Goal: Information Seeking & Learning: Learn about a topic

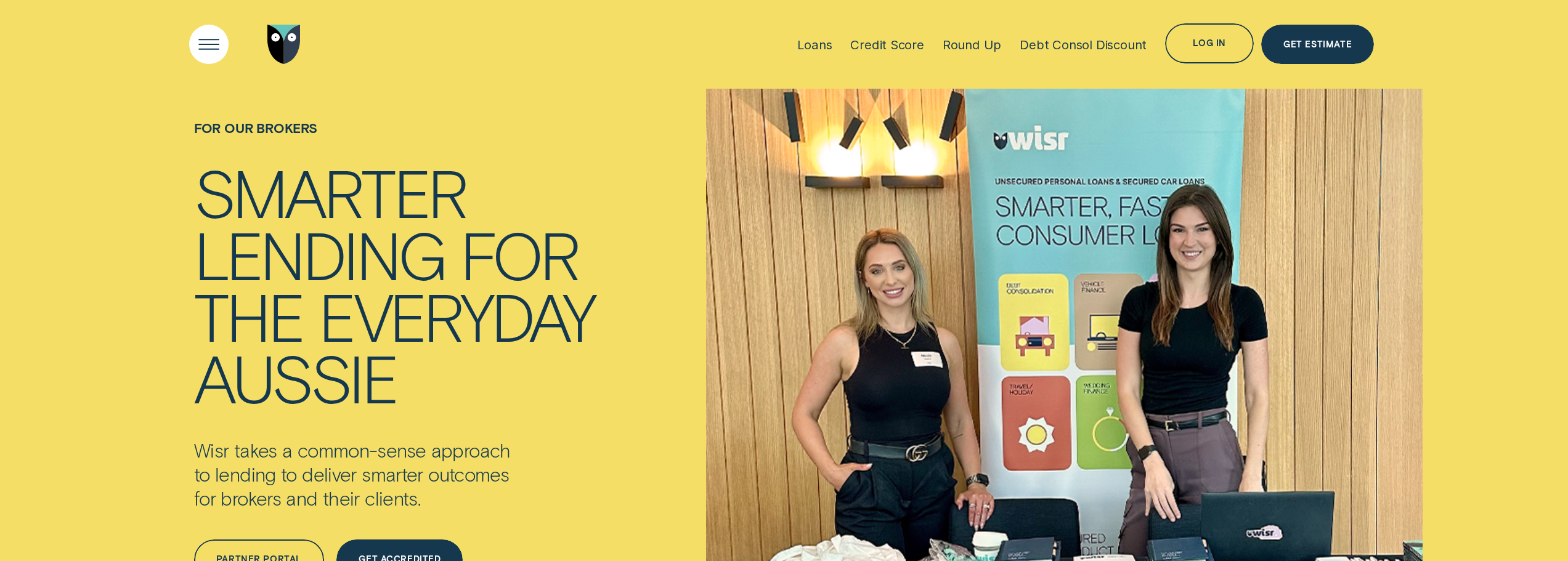
click at [204, 47] on div "Open Menu" at bounding box center [208, 44] width 57 height 57
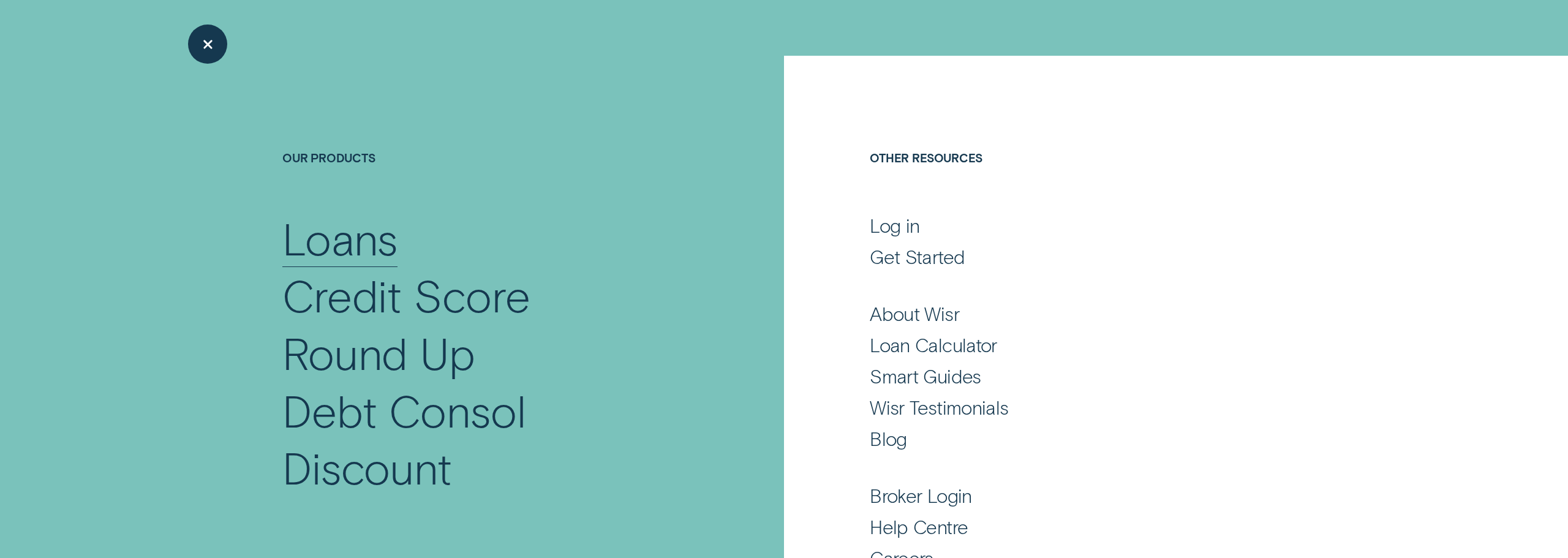
scroll to position [123, 0]
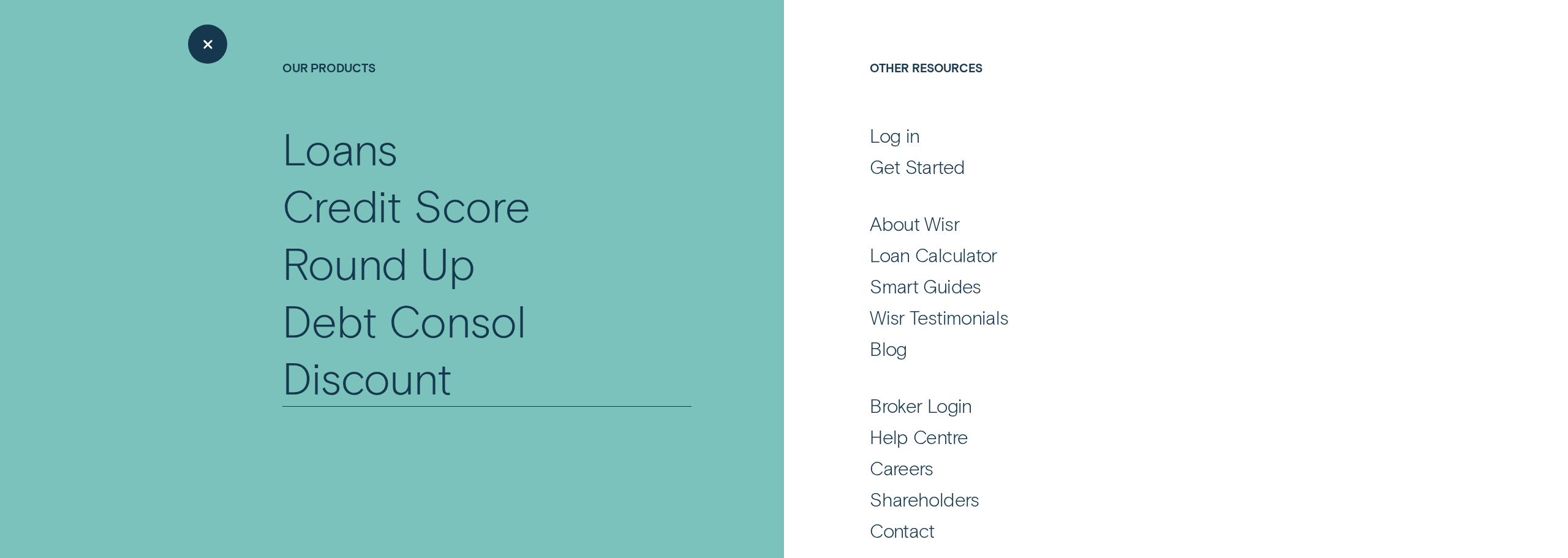
click at [350, 326] on div "Debt Consol Discount" at bounding box center [486, 348] width 410 height 114
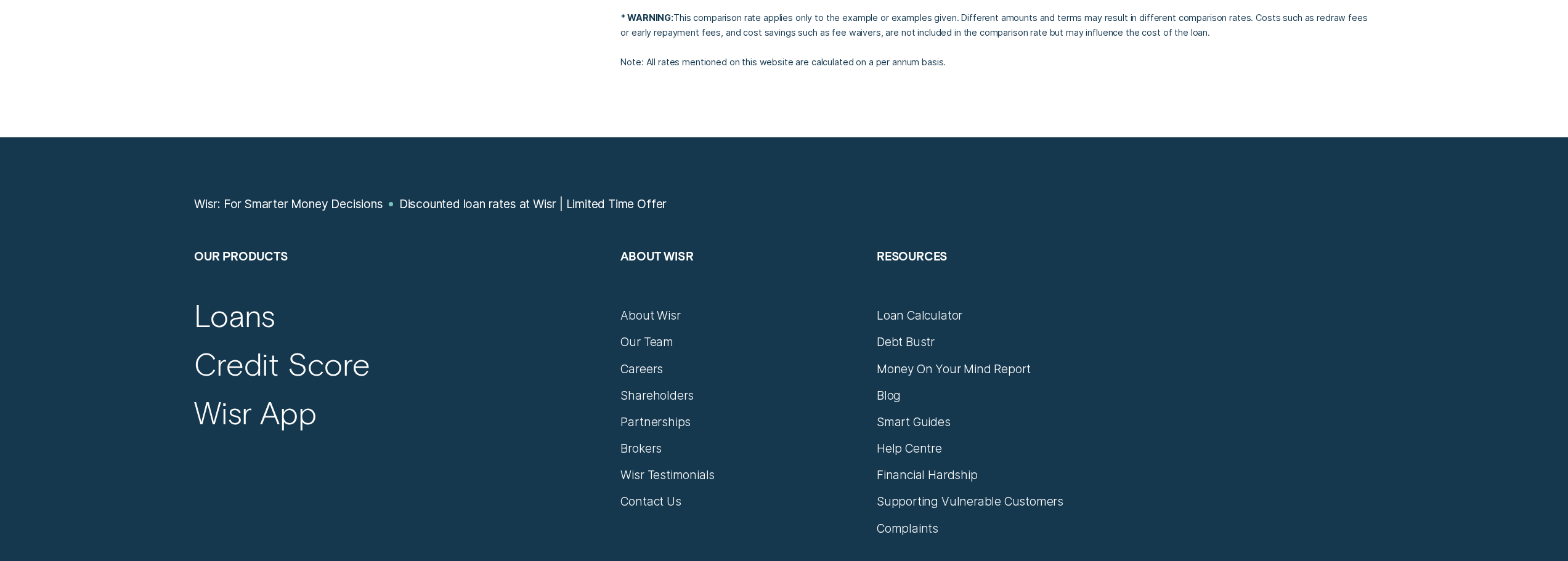
scroll to position [3078, 0]
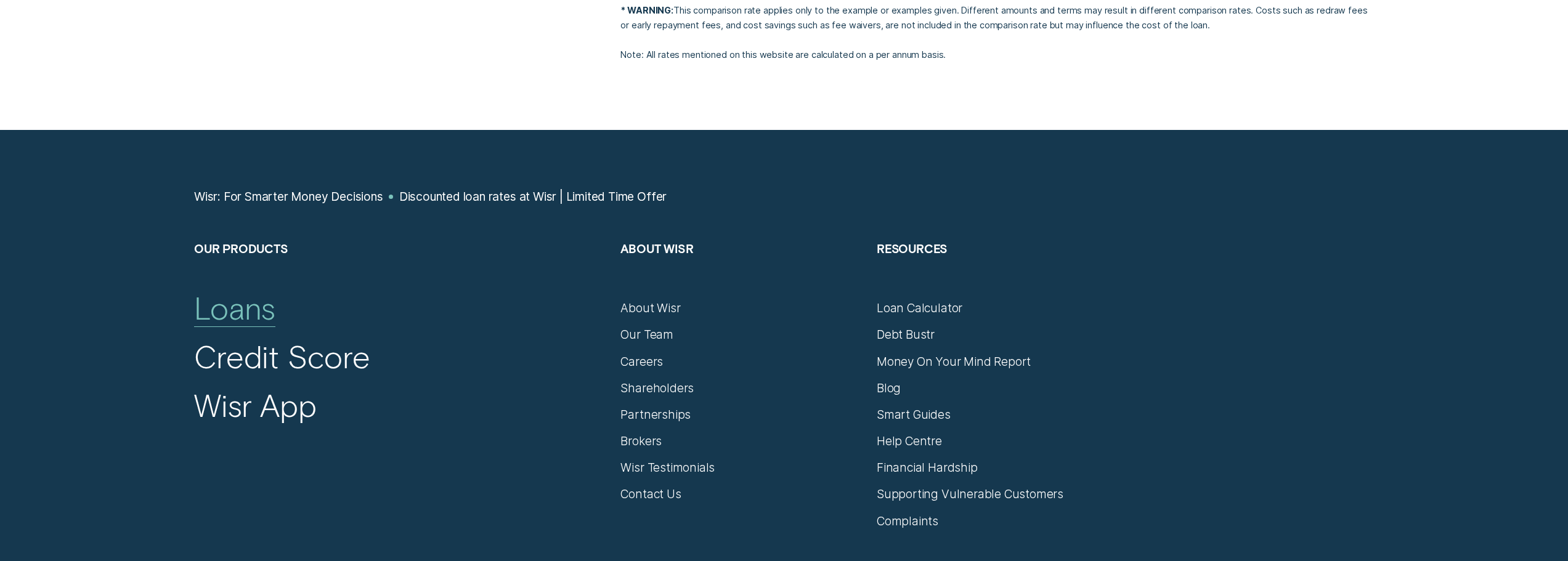
click at [232, 289] on div "Loans" at bounding box center [235, 307] width 81 height 38
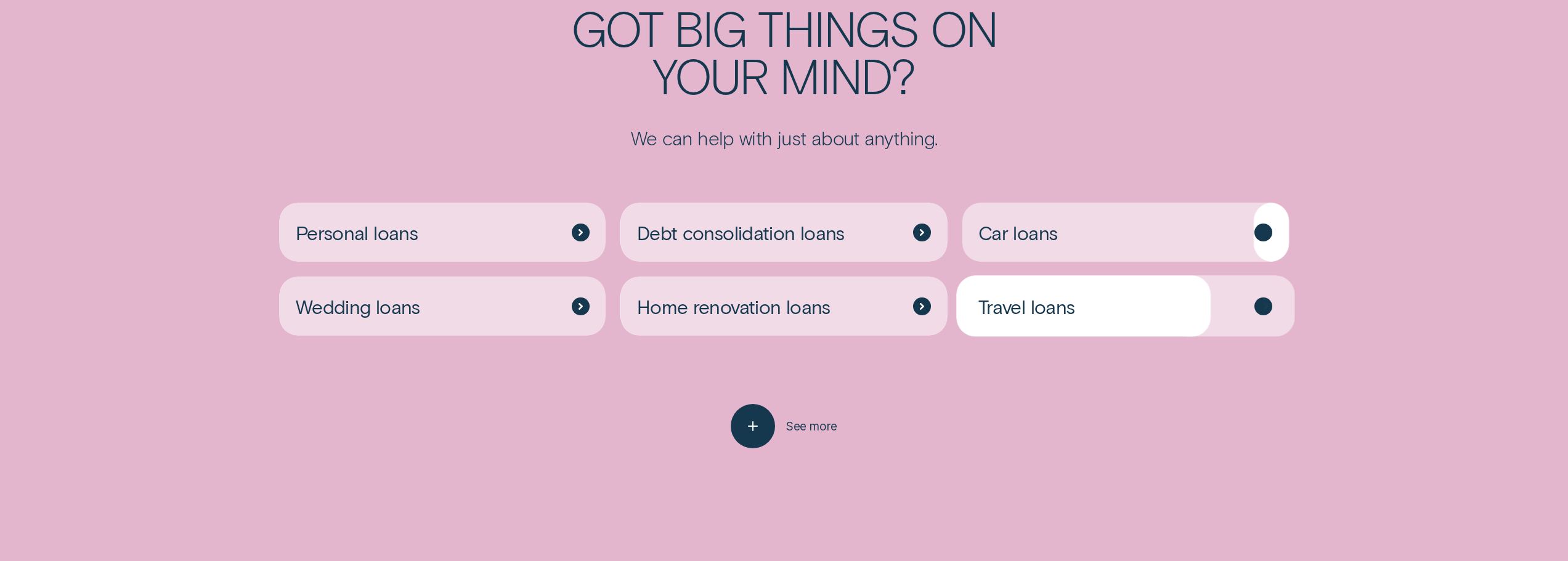
scroll to position [3571, 0]
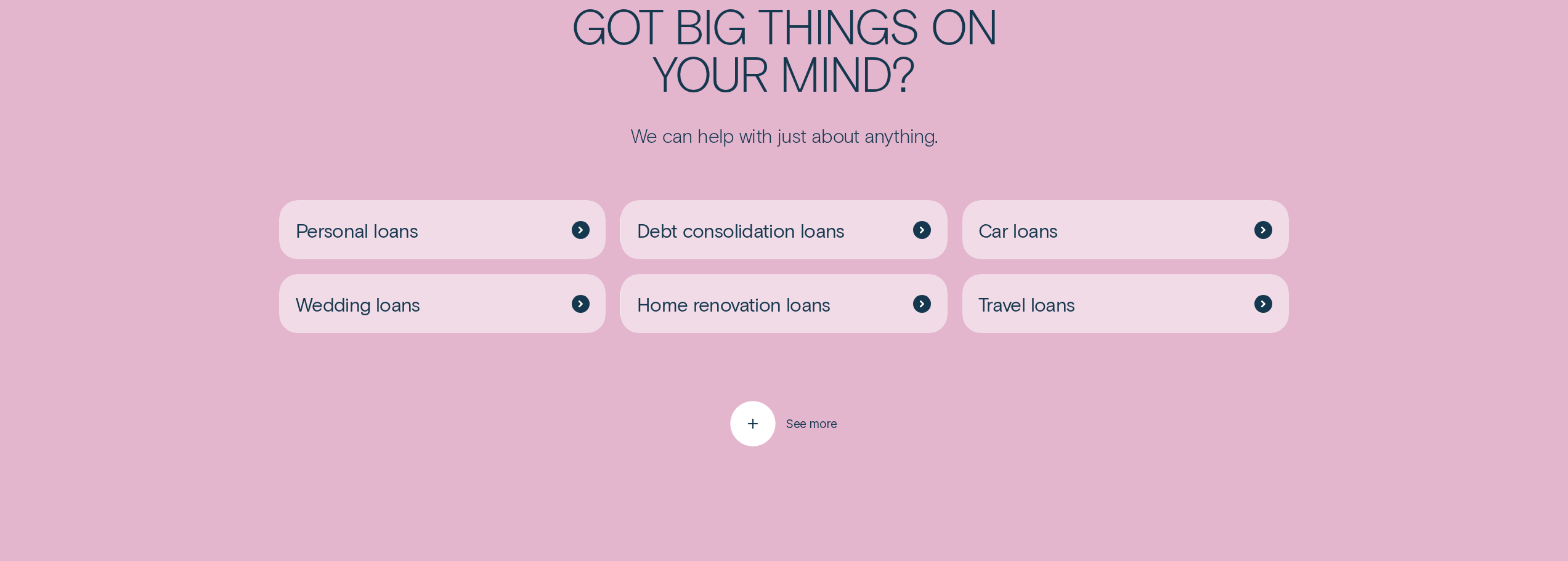
click at [756, 431] on icon "button" at bounding box center [752, 424] width 23 height 19
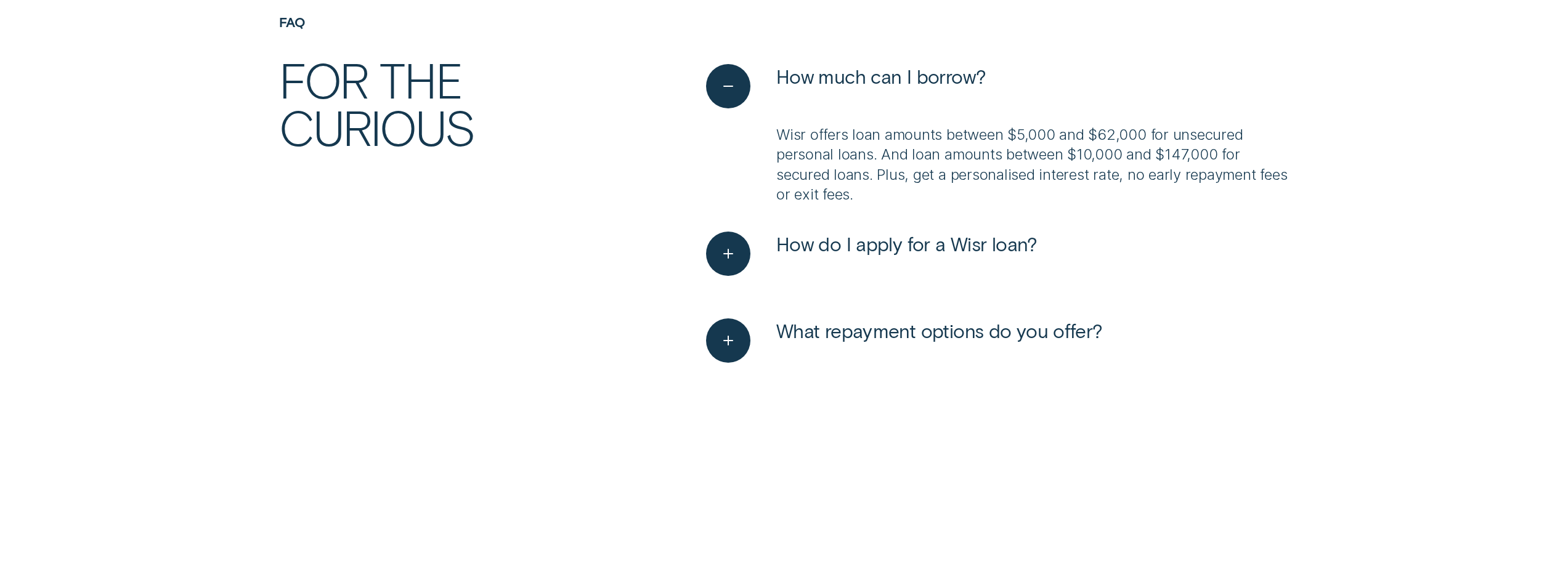
scroll to position [4803, 0]
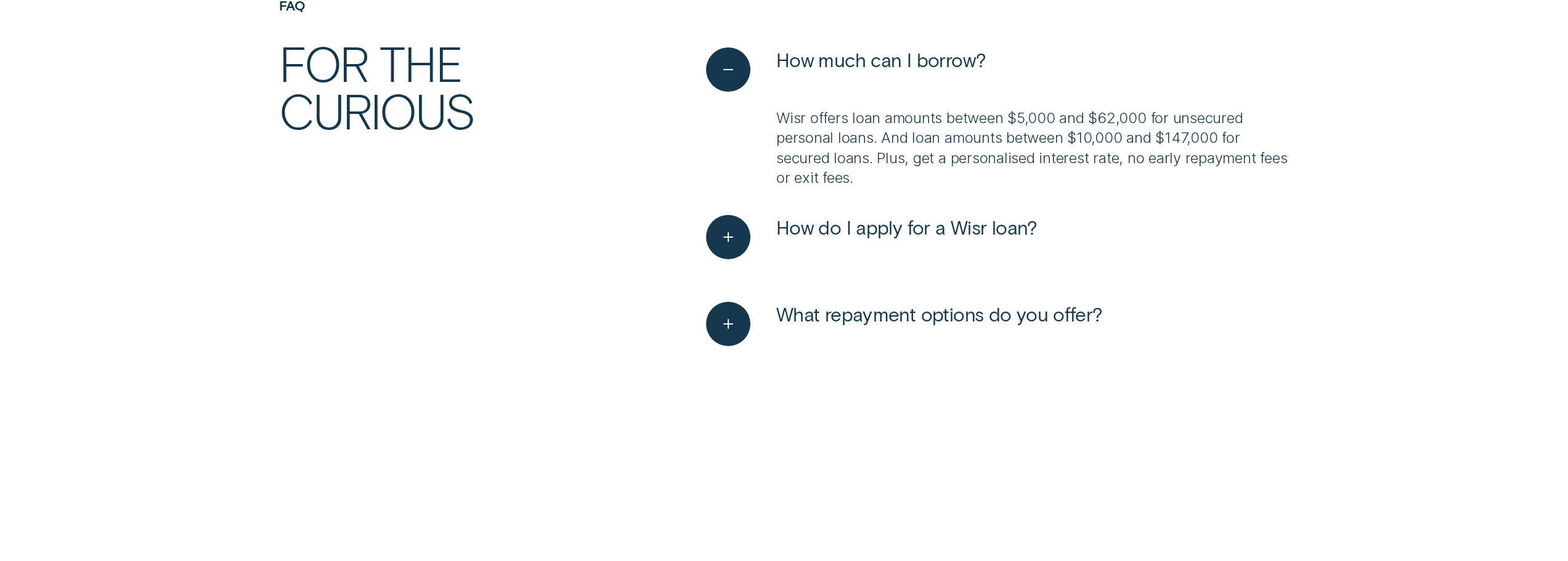
scroll to position [3078, 0]
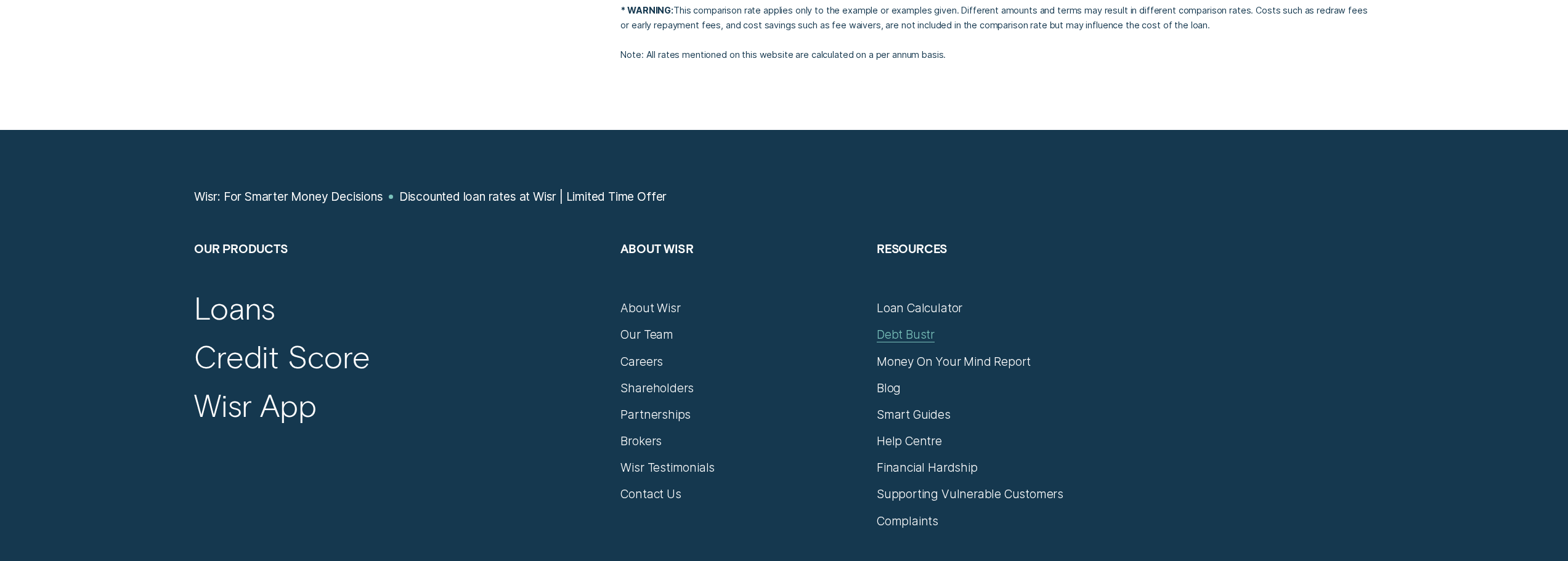
click at [902, 327] on div "Debt Bustr" at bounding box center [905, 333] width 58 height 14
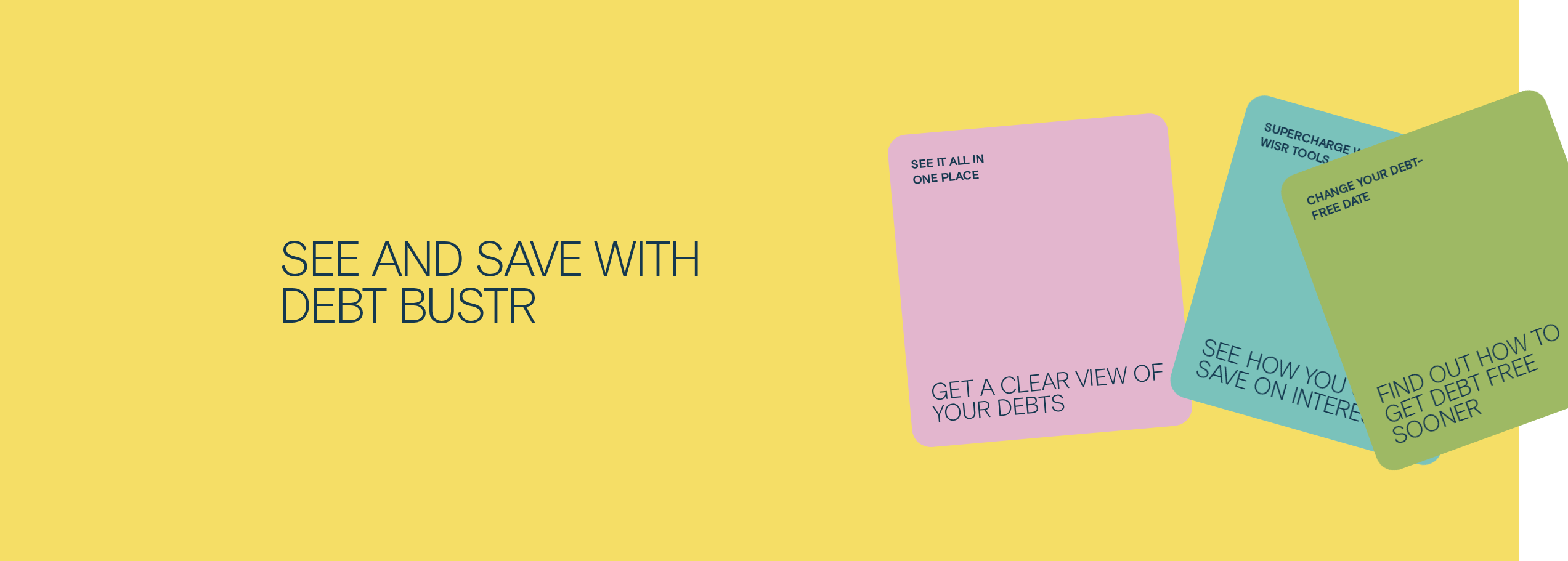
scroll to position [1416, 0]
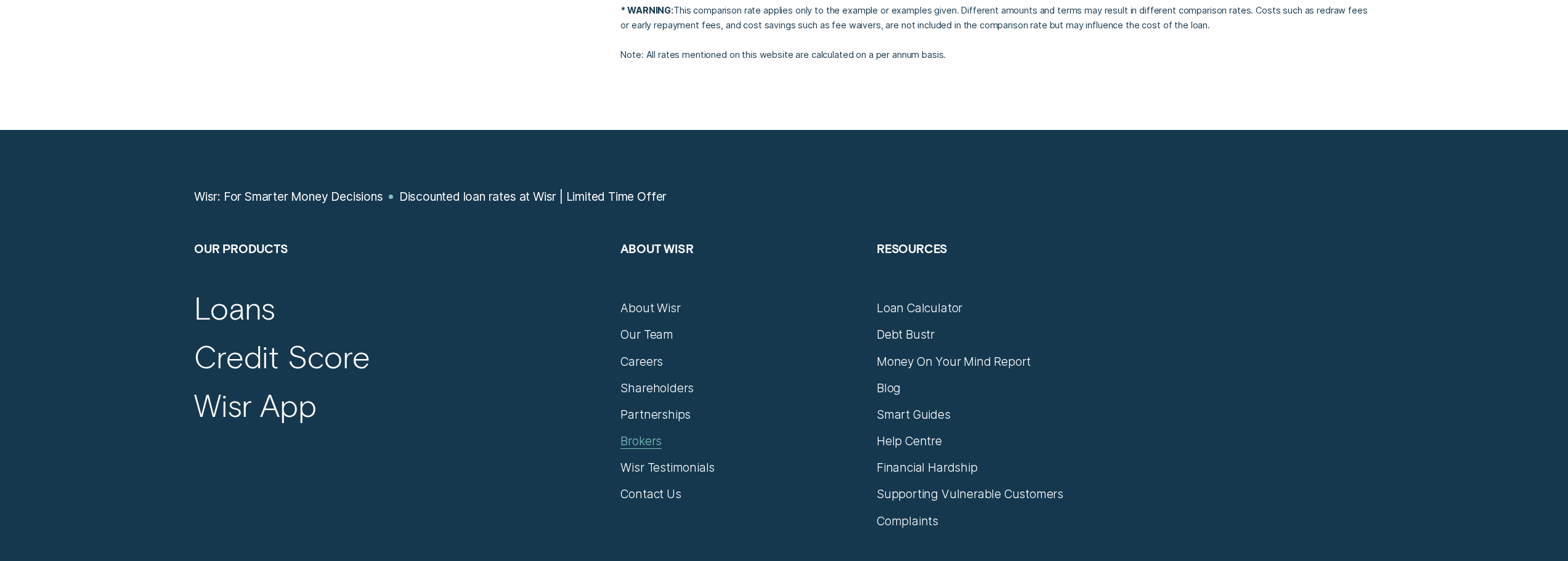
click at [643, 433] on div "Brokers" at bounding box center [641, 440] width 41 height 14
